Goal: Task Accomplishment & Management: Manage account settings

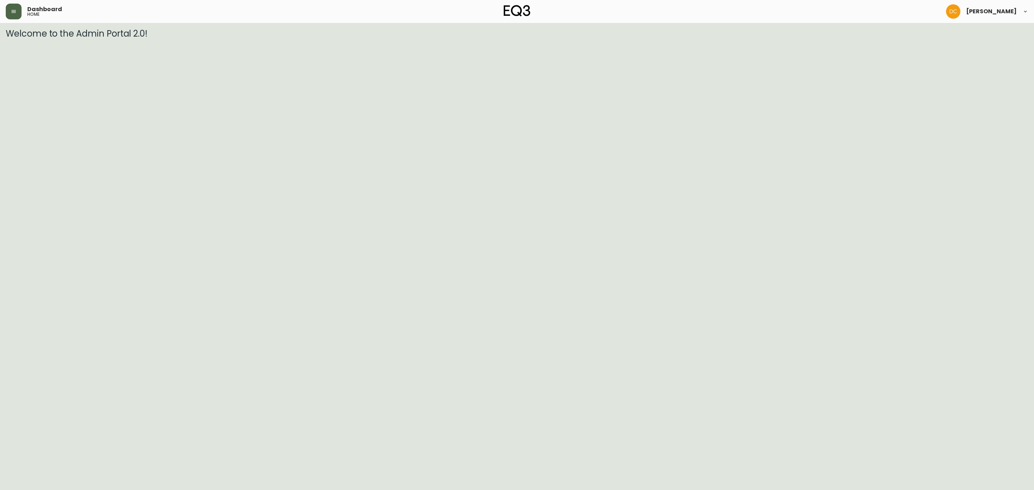
click at [14, 14] on icon "button" at bounding box center [14, 12] width 6 height 6
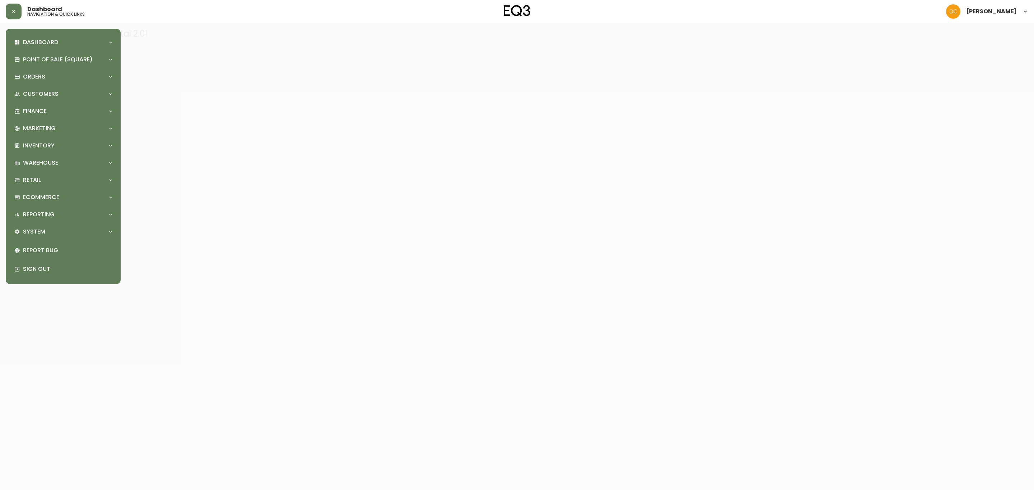
click at [64, 223] on div "Dashboard Quotes and Sales Orders New Quote Point of Sale (Square) Payments Vir…" at bounding box center [62, 156] width 103 height 244
click at [63, 230] on div "System" at bounding box center [59, 232] width 90 height 8
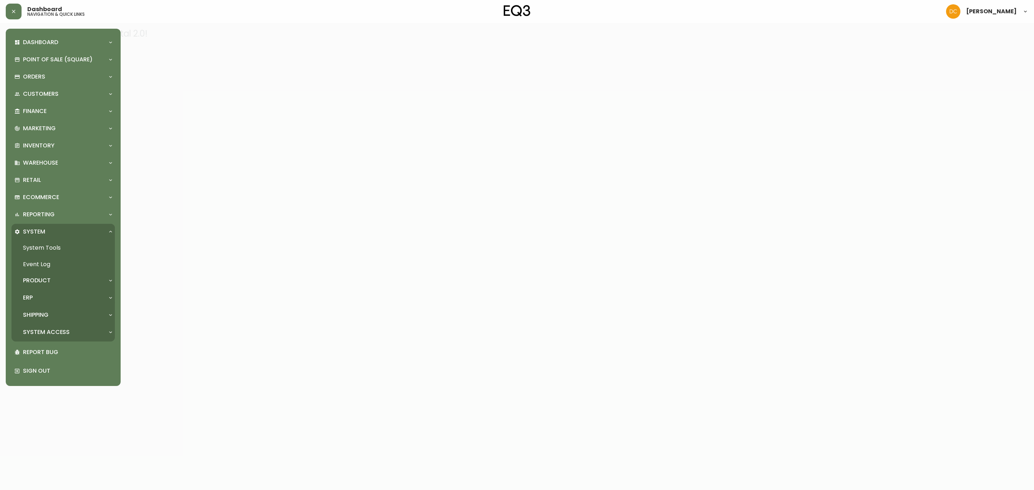
click at [55, 296] on div "ERP" at bounding box center [59, 298] width 90 height 8
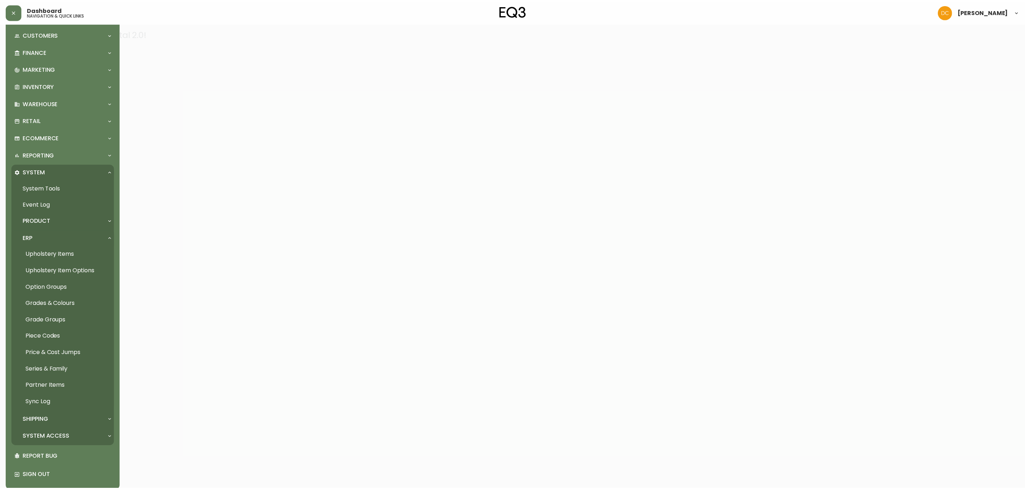
scroll to position [65, 0]
click at [71, 303] on link "Grades & Colours" at bounding box center [62, 299] width 103 height 17
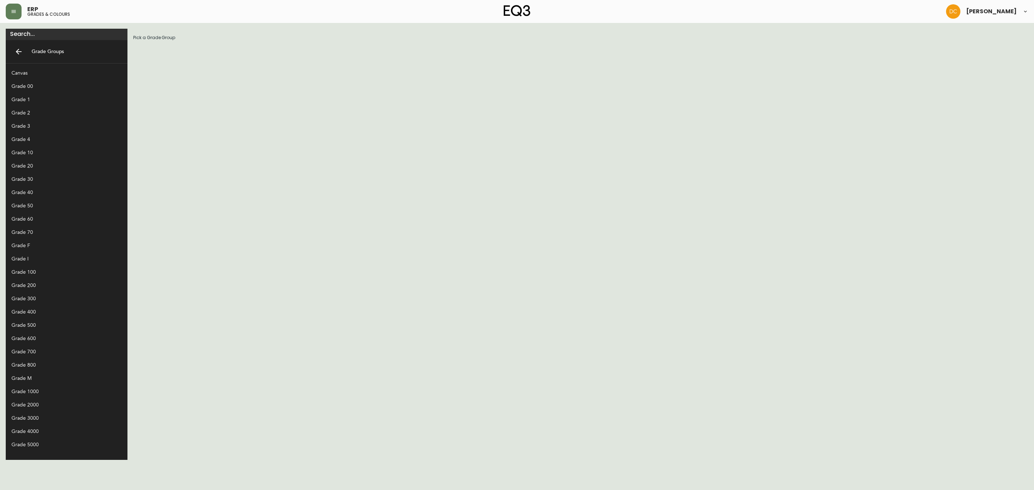
click at [42, 359] on div "Grade 800" at bounding box center [67, 365] width 122 height 13
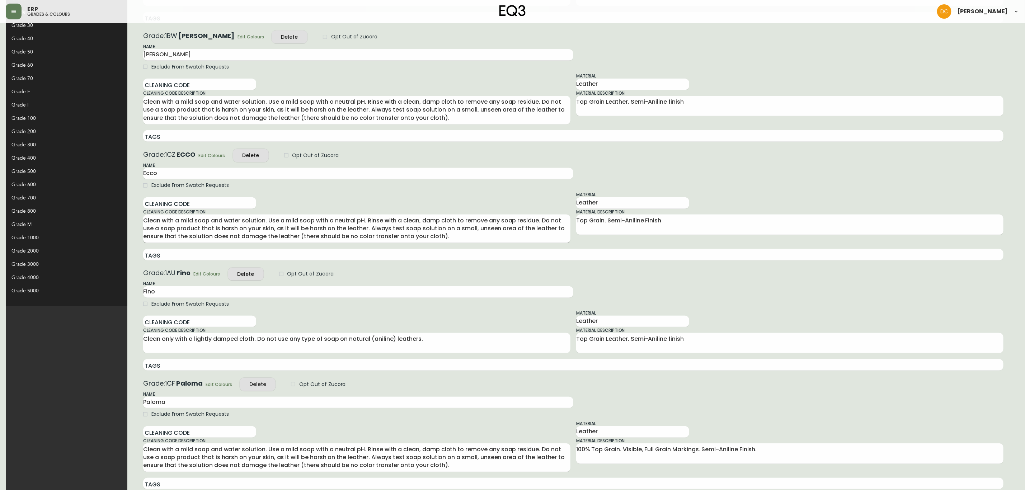
scroll to position [203, 0]
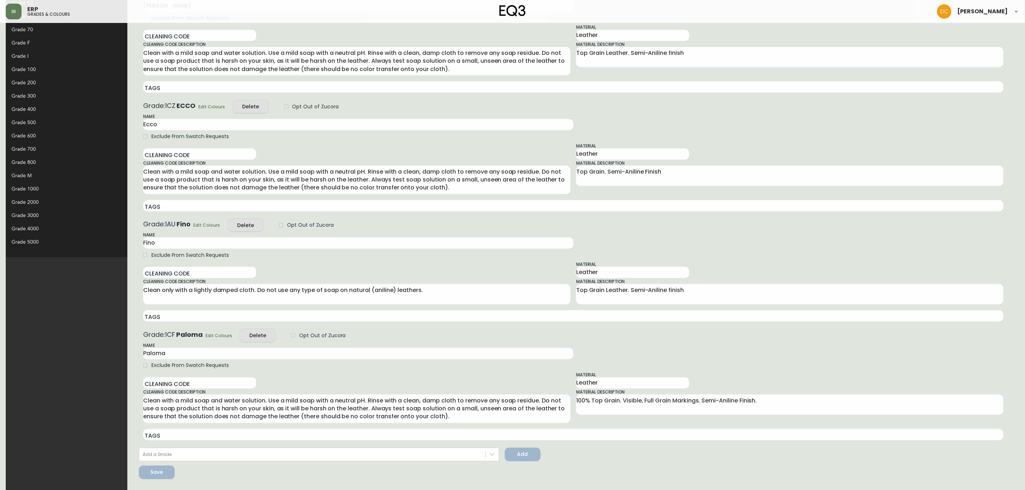
click at [206, 335] on span "Edit Colours" at bounding box center [219, 336] width 27 height 8
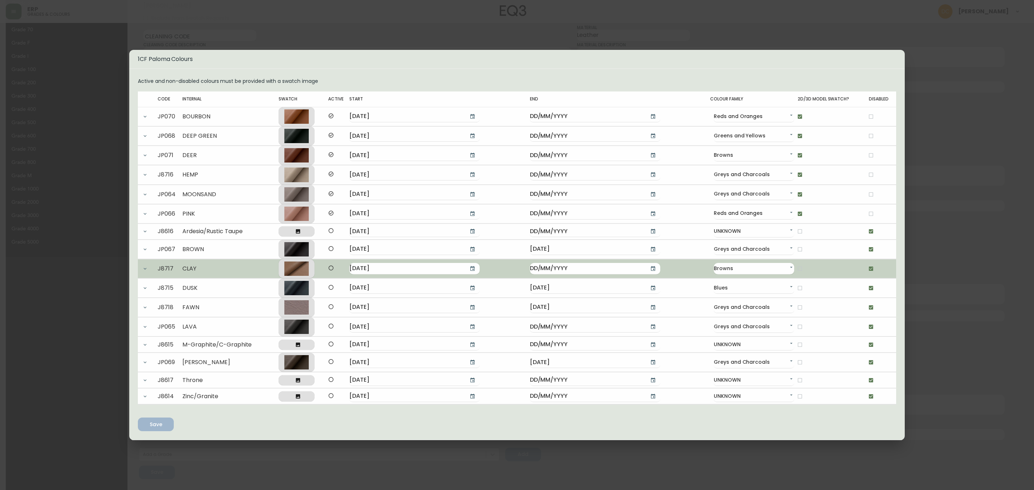
click at [868, 270] on input "checkbox" at bounding box center [871, 269] width 12 height 12
checkbox input "false"
click at [793, 270] on input "checkbox" at bounding box center [799, 269] width 12 height 12
checkbox input "true"
click at [467, 268] on button "button" at bounding box center [472, 269] width 14 height 14
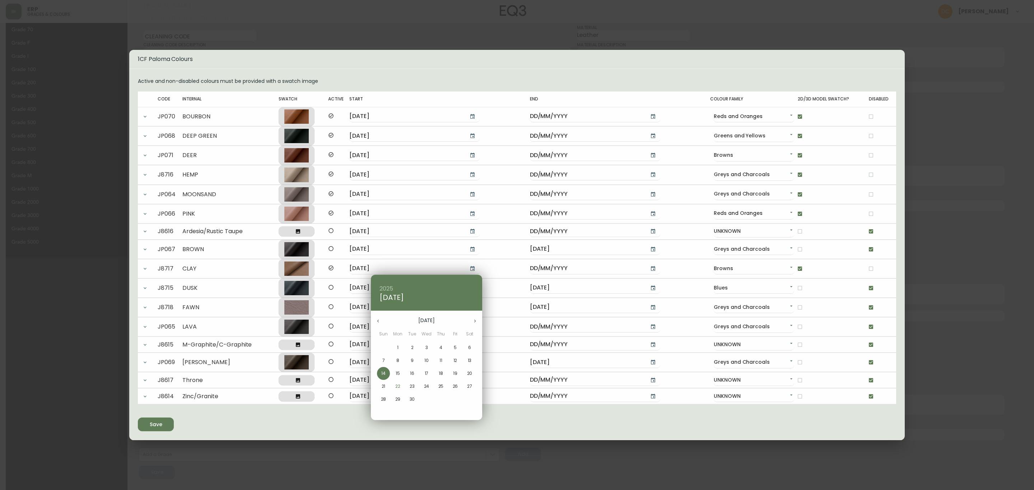
click at [206, 236] on div at bounding box center [517, 245] width 1034 height 490
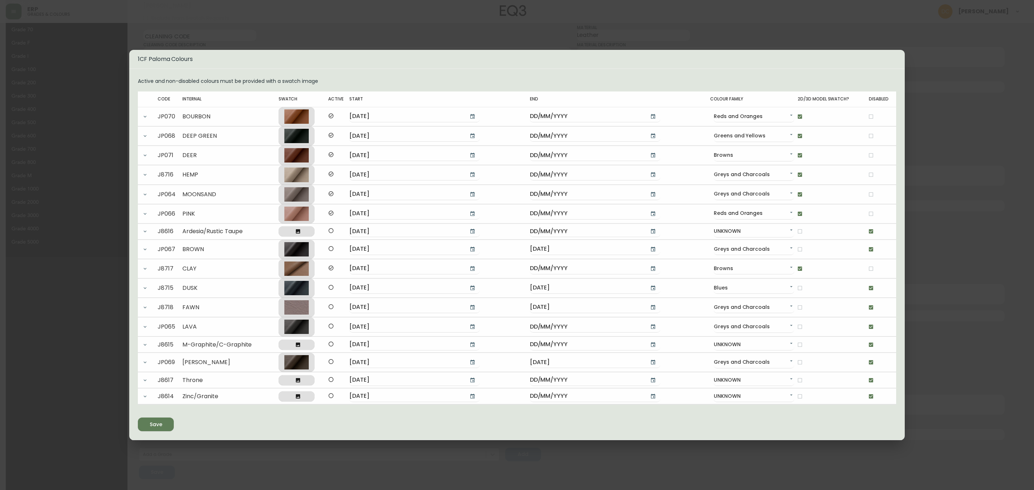
click at [171, 424] on button "Save" at bounding box center [156, 425] width 36 height 14
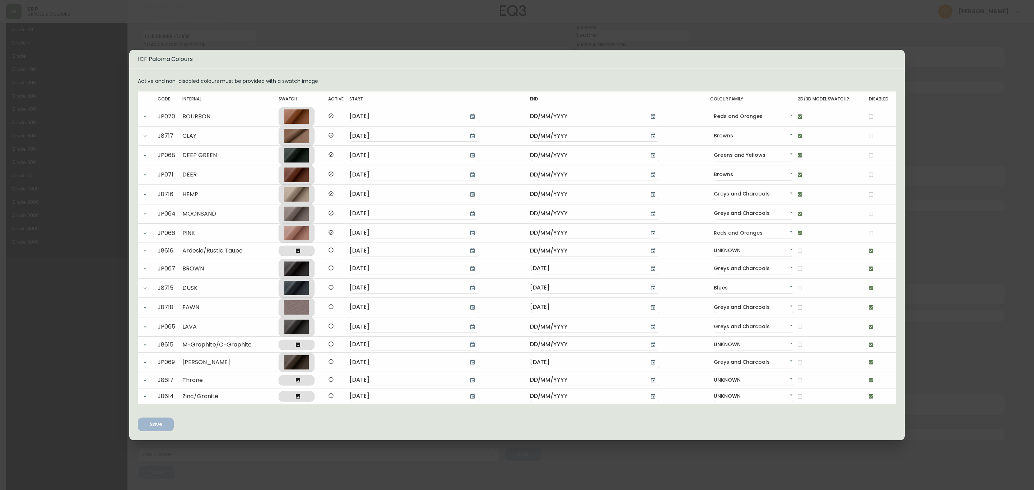
click at [956, 125] on div "1CF Paloma Colours Active and non-disabled colours must be provided with a swat…" at bounding box center [517, 245] width 1034 height 490
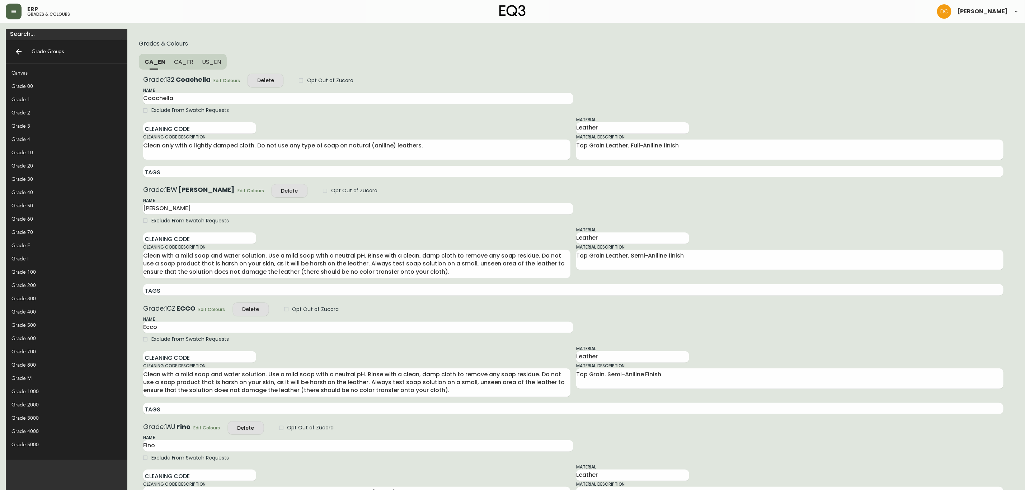
click at [11, 11] on icon "button" at bounding box center [14, 12] width 6 height 6
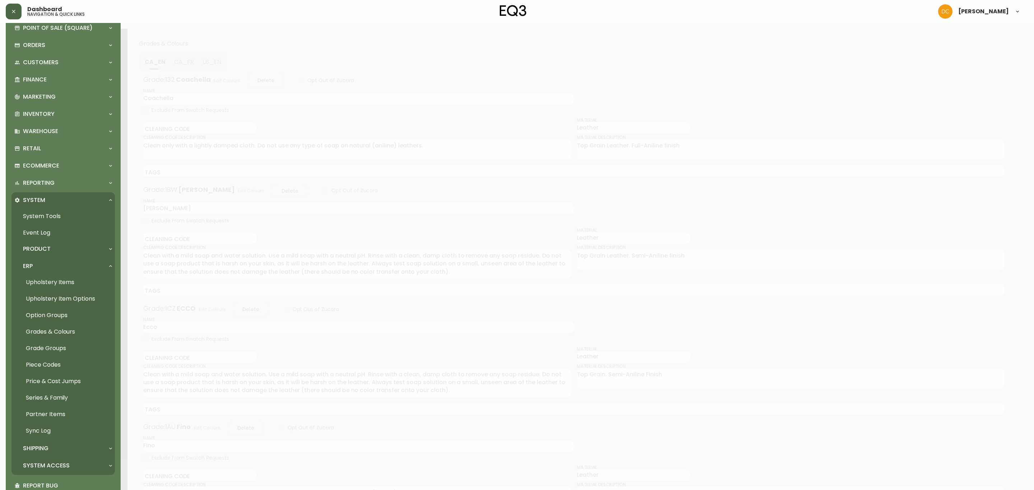
scroll to position [66, 0]
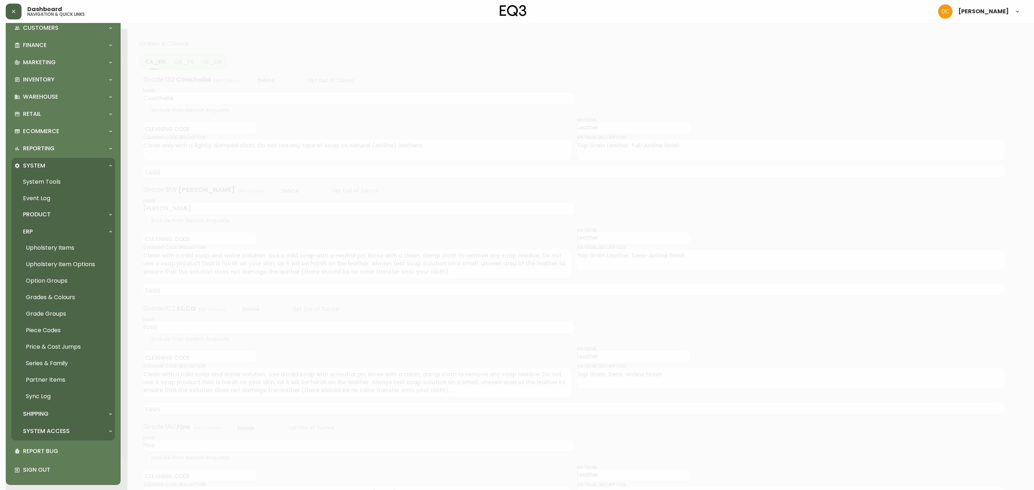
click at [51, 215] on div "Product" at bounding box center [59, 215] width 90 height 8
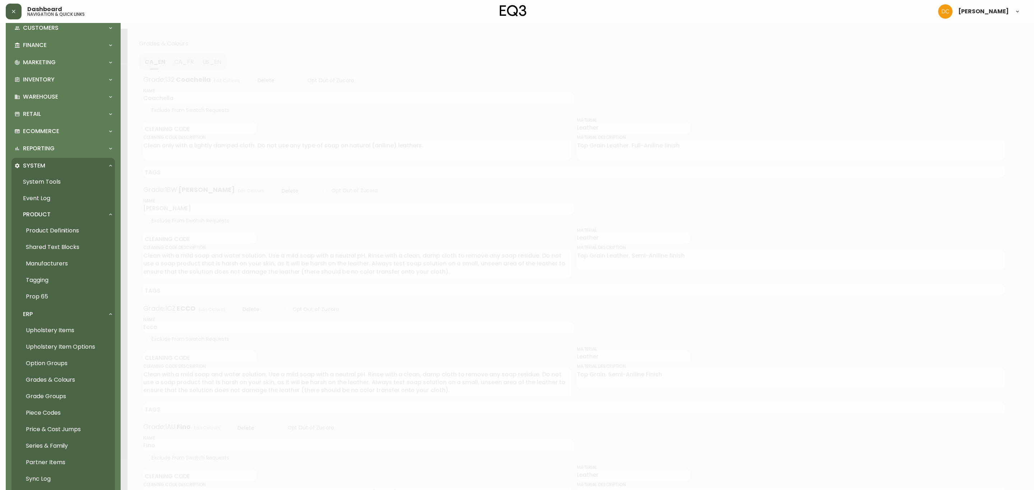
click at [49, 228] on link "Product Definitions" at bounding box center [62, 231] width 103 height 17
